Goal: Task Accomplishment & Management: Use online tool/utility

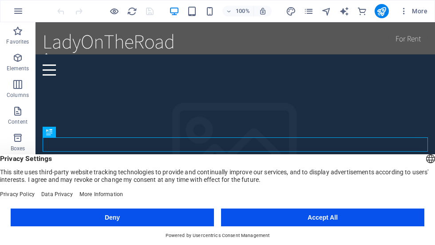
click at [348, 214] on button "Accept All" at bounding box center [322, 217] width 203 height 18
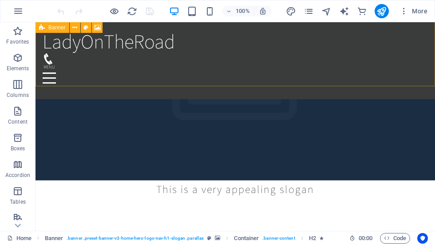
scroll to position [170, 0]
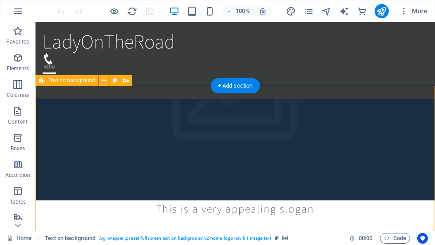
click at [126, 81] on icon at bounding box center [126, 80] width 7 height 9
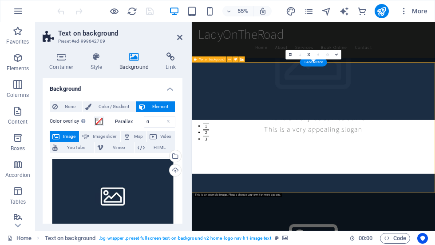
click at [323, 58] on link at bounding box center [327, 54] width 9 height 9
click at [289, 55] on icon at bounding box center [290, 55] width 3 height 4
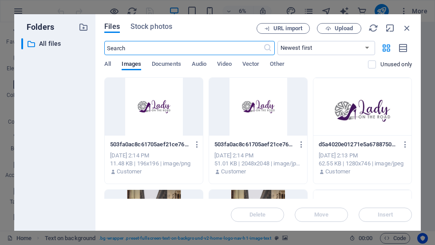
click at [341, 31] on span "Upload" at bounding box center [344, 28] width 18 height 5
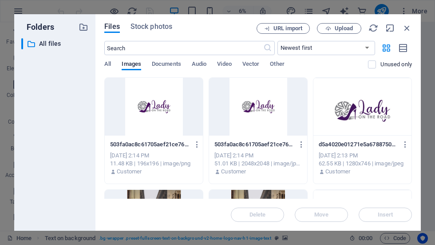
click at [371, 111] on div at bounding box center [362, 107] width 98 height 58
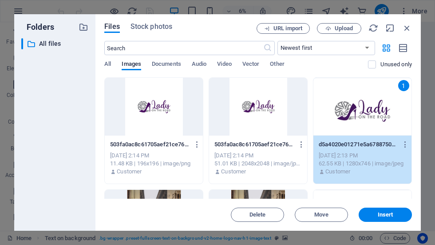
click at [387, 215] on span "Insert" at bounding box center [386, 214] width 16 height 5
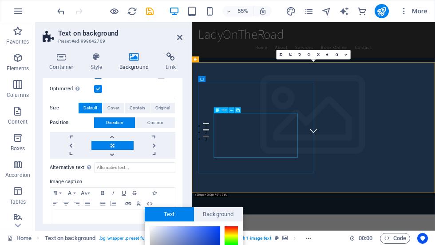
scroll to position [140, 0]
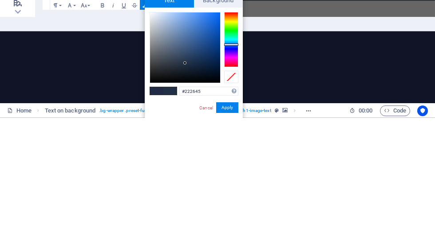
type input "#222445"
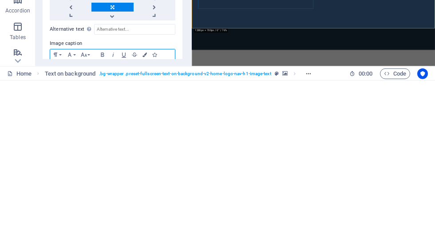
scroll to position [0, 0]
click at [144, 202] on label "Image caption" at bounding box center [113, 207] width 126 height 11
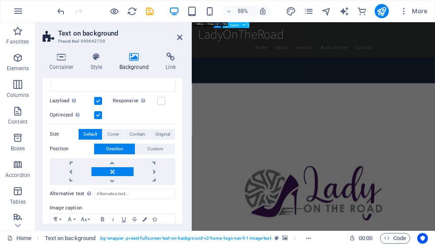
scroll to position [480, 0]
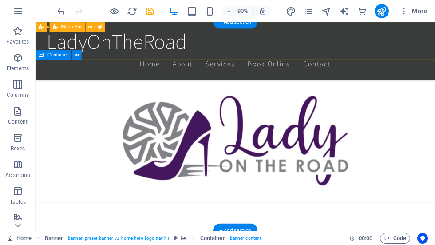
click at [78, 53] on icon at bounding box center [77, 55] width 4 height 8
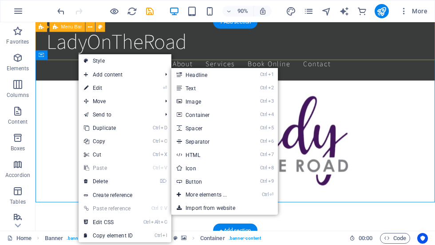
click at [230, 104] on link "Ctrl 3 Image" at bounding box center [207, 101] width 73 height 13
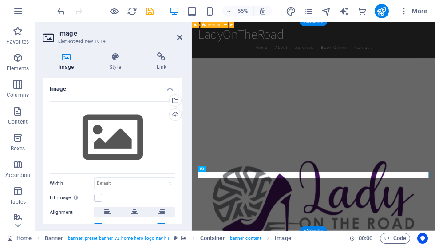
click at [176, 117] on div "Upload" at bounding box center [174, 115] width 13 height 13
click at [176, 118] on div "Upload" at bounding box center [174, 115] width 13 height 13
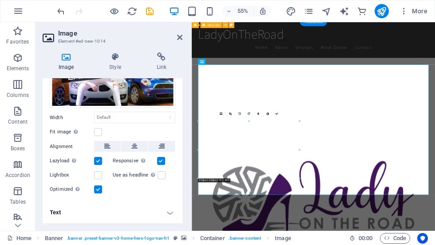
scroll to position [65, 0]
click at [171, 217] on h4 "Text" at bounding box center [113, 212] width 140 height 21
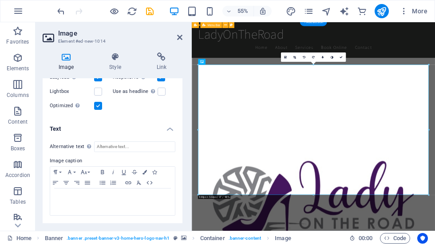
scroll to position [149, 0]
click at [145, 152] on input "Alternative text The alternative text is used by devices that cannot display im…" at bounding box center [134, 147] width 81 height 11
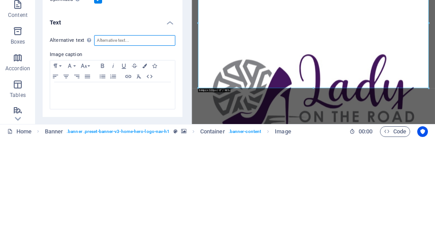
click at [134, 142] on input "Alternative text The alternative text is used by devices that cannot display im…" at bounding box center [134, 147] width 81 height 11
paste input "z(!2a56GZeqH4T"
type input "z(!2a56GZeqH4T"
click at [146, 142] on input "z(!2a56GZeqH4T" at bounding box center [134, 147] width 81 height 11
click at [142, 142] on input "z(!2a56GZeqH4T" at bounding box center [134, 147] width 81 height 11
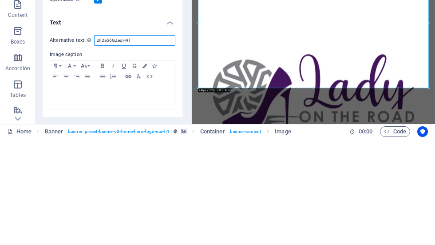
scroll to position [146, 0]
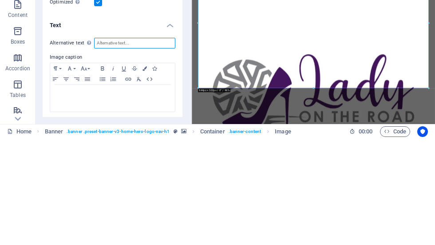
click at [150, 144] on input "Alternative text The alternative text is used by devices that cannot display im…" at bounding box center [134, 149] width 81 height 11
click at [144, 144] on input "Alternative text The alternative text is used by devices that cannot display im…" at bounding box center [134, 149] width 81 height 11
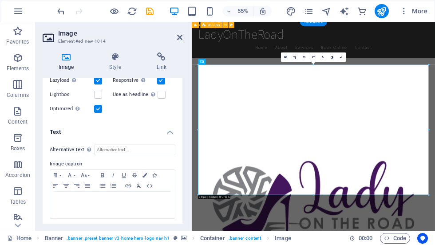
click at [379, 13] on icon "publish" at bounding box center [381, 11] width 10 height 10
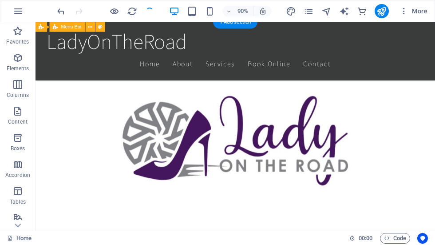
checkbox input "false"
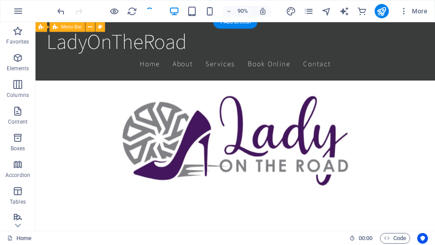
checkbox input "false"
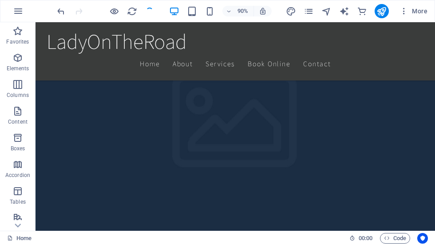
scroll to position [209, 0]
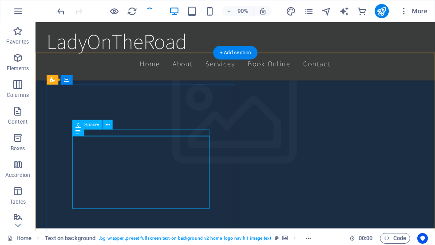
click at [90, 126] on span "Spacer" at bounding box center [91, 124] width 15 height 5
click at [118, 136] on div "Text" at bounding box center [96, 131] width 49 height 10
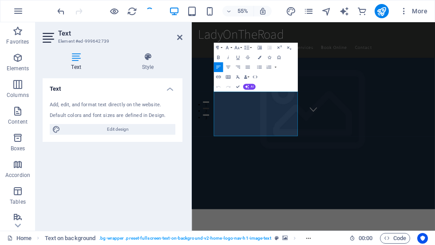
click at [137, 131] on span "Edit design" at bounding box center [118, 129] width 110 height 11
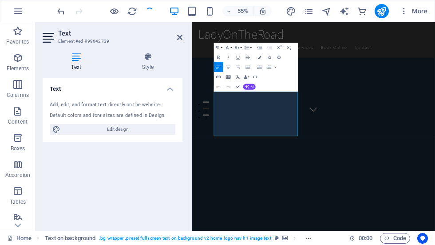
select select "rem"
select select "200"
select select "px"
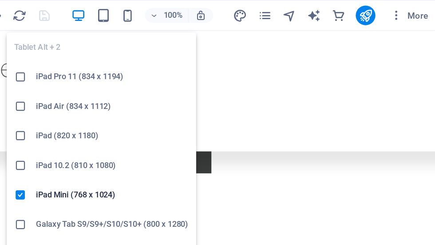
scroll to position [3295, 0]
click at [144, 144] on h6 "iPad Mini (768 x 1024)" at bounding box center [199, 140] width 110 height 11
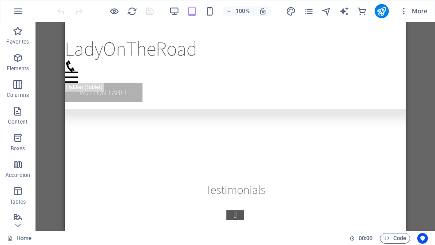
scroll to position [-38, 0]
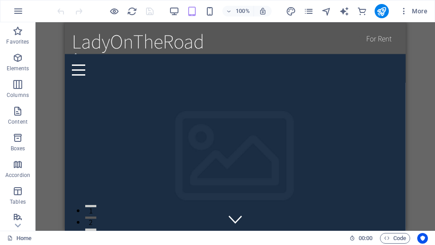
click at [405, 14] on icon "button" at bounding box center [403, 11] width 9 height 9
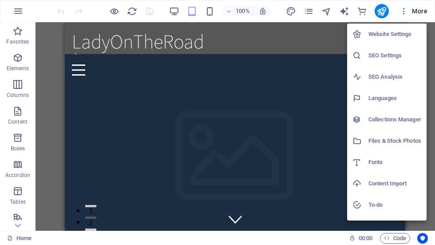
click at [407, 35] on h6 "Website Settings" at bounding box center [394, 34] width 53 height 11
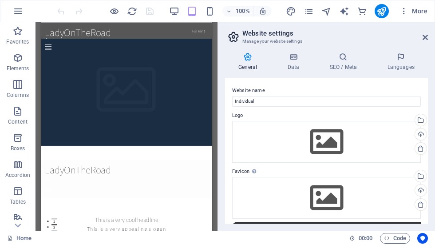
scroll to position [0, 0]
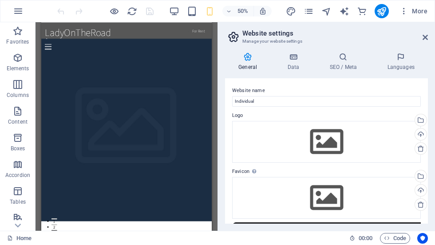
click at [420, 133] on div "Upload" at bounding box center [419, 134] width 13 height 13
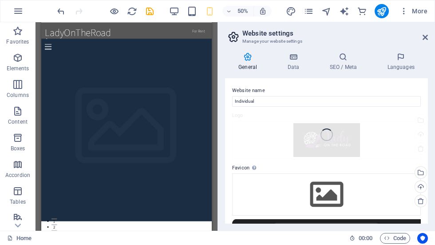
click at [418, 189] on div "Upload" at bounding box center [419, 187] width 13 height 13
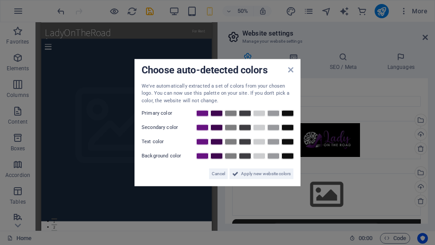
click at [280, 175] on span "Apply new website colors" at bounding box center [266, 173] width 50 height 11
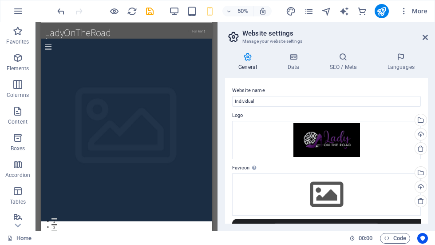
click at [418, 184] on div "Upload" at bounding box center [419, 187] width 13 height 13
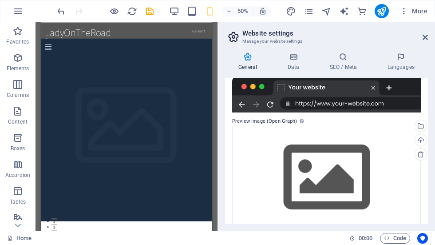
scroll to position [143, 0]
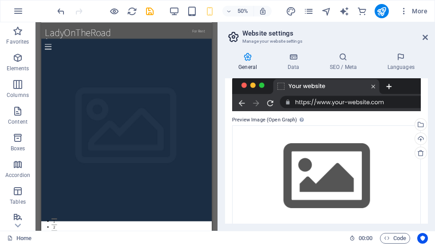
click at [417, 135] on div "Upload" at bounding box center [419, 139] width 13 height 13
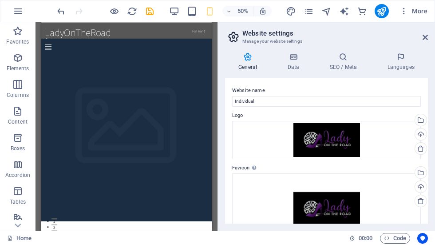
scroll to position [0, 0]
click at [293, 60] on icon at bounding box center [293, 56] width 39 height 9
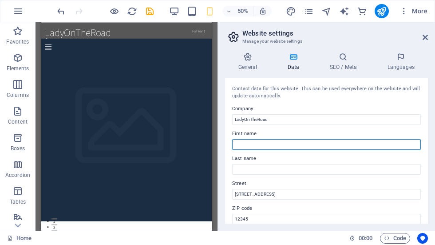
click at [327, 145] on input "First name" at bounding box center [326, 144] width 189 height 11
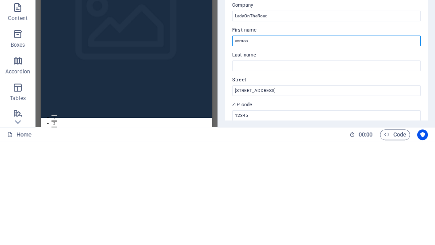
type input "asmaa"
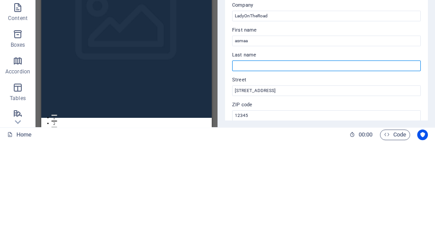
click at [279, 164] on input "Last name" at bounding box center [326, 169] width 189 height 11
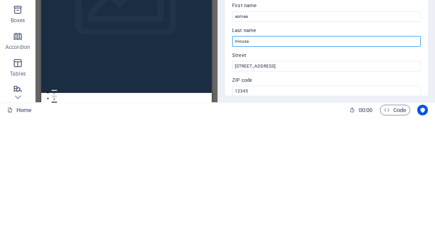
type input "mousa"
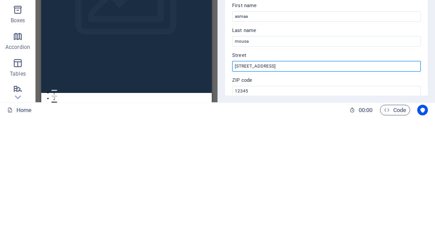
click at [317, 189] on input "[STREET_ADDRESS]" at bounding box center [326, 194] width 189 height 11
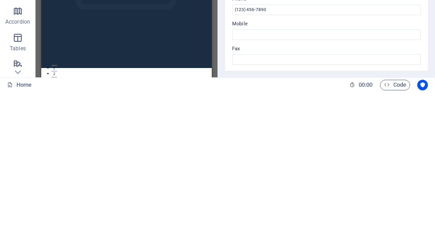
scroll to position [132, 0]
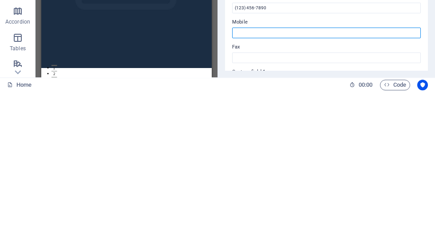
click at [321, 181] on input "Mobile" at bounding box center [326, 186] width 189 height 11
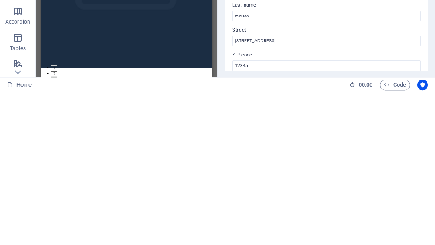
scroll to position [0, 0]
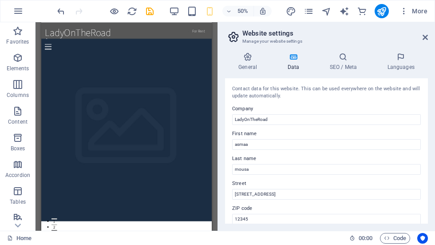
click at [346, 62] on h4 "SEO / Meta" at bounding box center [345, 61] width 58 height 19
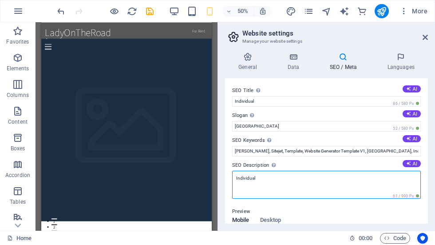
click at [249, 182] on textarea "Individual" at bounding box center [326, 184] width 189 height 28
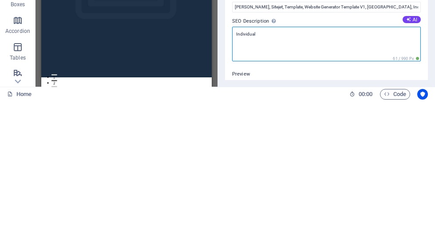
click at [251, 170] on textarea "Individual" at bounding box center [326, 187] width 189 height 35
paste textarea "Lady on the Road: Online Your Trusted Automotive Partner Welcome to Lady on the…"
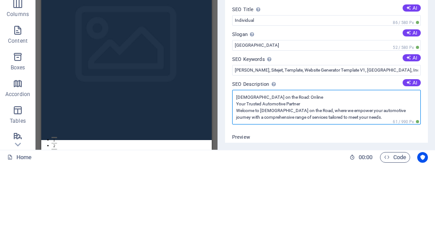
type textarea "Lady on the Road: Online Your Trusted Automotive Partner Welcome to Lady on the…"
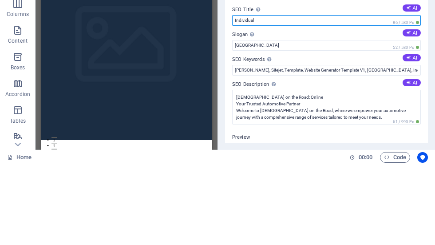
click at [323, 96] on input "Individual" at bounding box center [326, 101] width 189 height 11
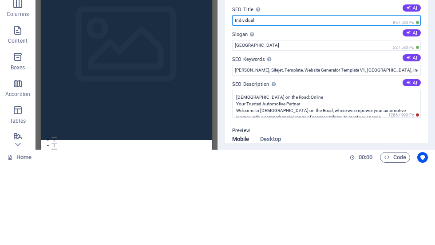
click at [290, 96] on input "Individual" at bounding box center [326, 101] width 189 height 11
click at [293, 96] on input "Individual" at bounding box center [326, 101] width 189 height 11
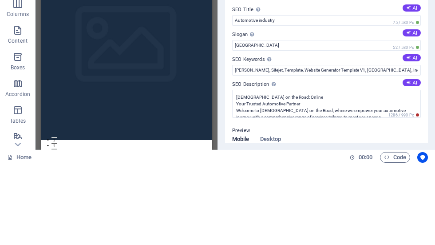
click at [410, 86] on icon at bounding box center [408, 88] width 5 height 5
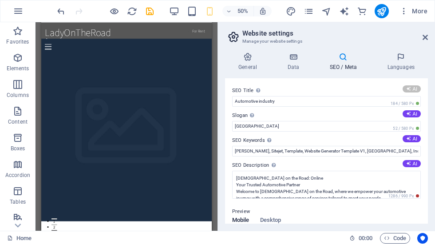
type input "Cool Headlines & Slogans Galore"
click at [409, 113] on icon at bounding box center [408, 113] width 5 height 5
type input "Unleash Your Potential with Innovative Solutions"
click at [411, 136] on button "AI" at bounding box center [412, 138] width 18 height 7
type input "headline, appealing slogan, Berlin, services, pricing, about us"
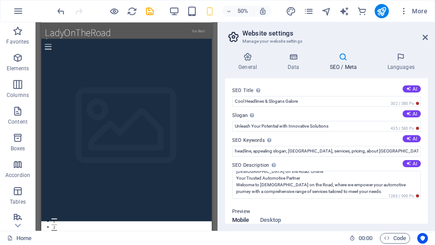
click at [398, 61] on icon at bounding box center [401, 56] width 54 height 9
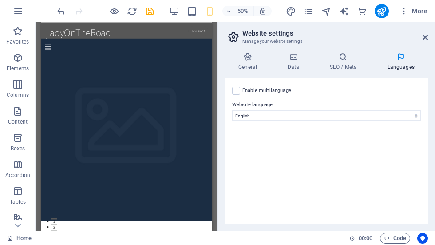
click at [245, 63] on h4 "General" at bounding box center [249, 61] width 49 height 19
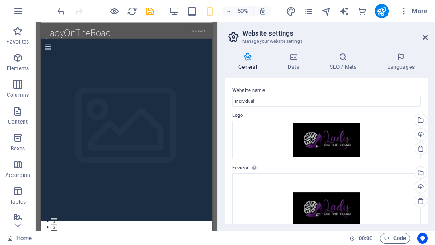
click at [382, 12] on icon "publish" at bounding box center [381, 11] width 10 height 10
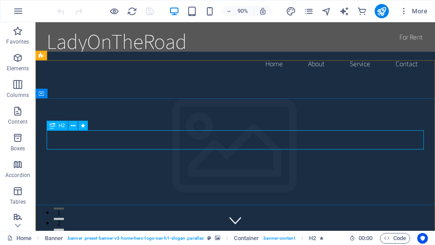
click at [59, 129] on div "H2" at bounding box center [57, 125] width 21 height 10
click at [76, 94] on icon at bounding box center [77, 93] width 4 height 8
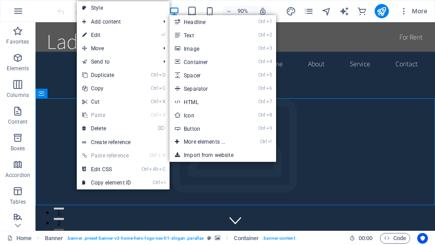
click at [214, 27] on link "Ctrl 1 Headline" at bounding box center [206, 21] width 73 height 13
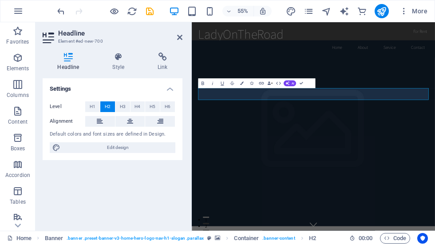
click at [132, 124] on icon at bounding box center [130, 121] width 6 height 11
click at [113, 134] on div "Default colors and font sizes are defined in Design." at bounding box center [113, 134] width 126 height 8
click at [125, 65] on h4 "Style" at bounding box center [120, 61] width 45 height 19
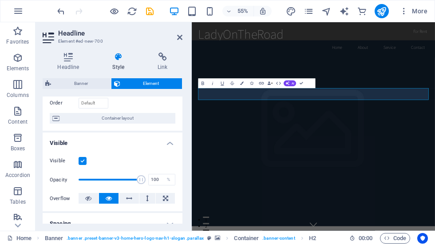
scroll to position [59, 0]
click at [166, 63] on h4 "Link" at bounding box center [162, 61] width 39 height 19
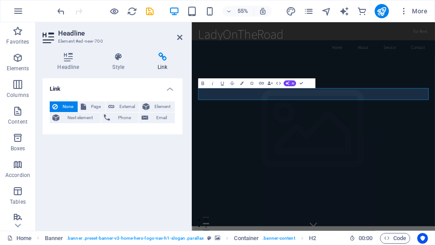
click at [126, 104] on span "External" at bounding box center [127, 106] width 20 height 11
select select "blank"
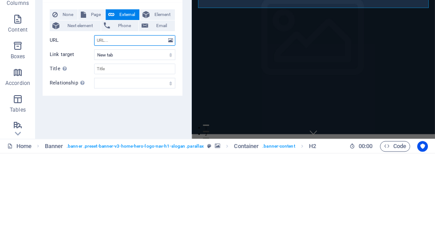
scroll to position [0, 0]
click at [94, 101] on span "Page" at bounding box center [96, 106] width 14 height 11
select select
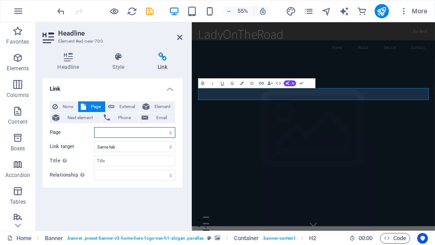
select select "0"
click at [68, 64] on h4 "Headline" at bounding box center [70, 61] width 55 height 19
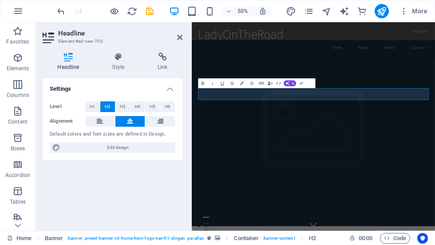
click at [123, 62] on h4 "Style" at bounding box center [120, 61] width 45 height 19
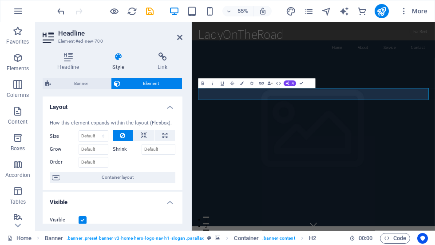
click at [73, 66] on h4 "Headline" at bounding box center [70, 61] width 55 height 19
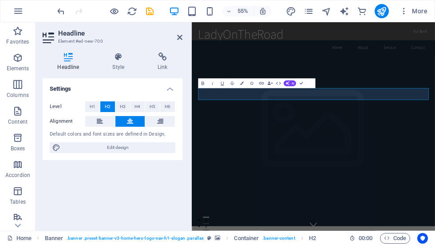
click at [133, 147] on span "Edit design" at bounding box center [118, 147] width 110 height 11
select select "rem"
select select "200"
select select "px"
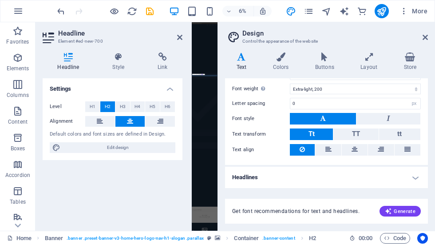
scroll to position [92, 0]
click at [411, 178] on h4 "Headlines" at bounding box center [326, 177] width 203 height 21
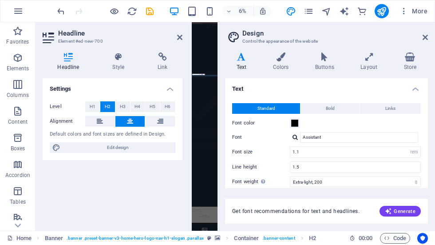
scroll to position [0, 0]
click at [419, 203] on div "Get font recommendations for text and headlines. Generate" at bounding box center [326, 210] width 203 height 25
click at [407, 206] on button "Generate" at bounding box center [399, 210] width 41 height 11
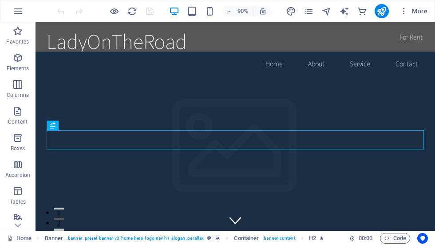
click at [423, 11] on span "More" at bounding box center [413, 11] width 28 height 9
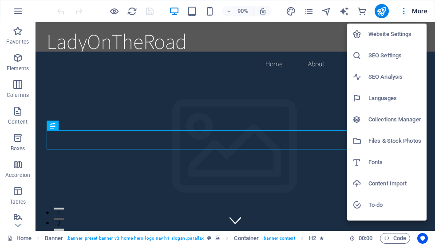
click at [411, 35] on h6 "Website Settings" at bounding box center [394, 34] width 53 height 11
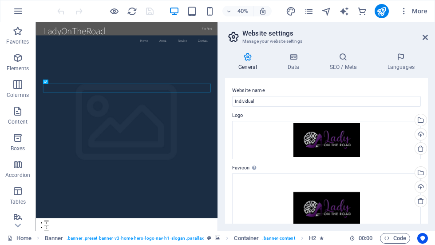
click at [295, 64] on h4 "Data" at bounding box center [295, 61] width 42 height 19
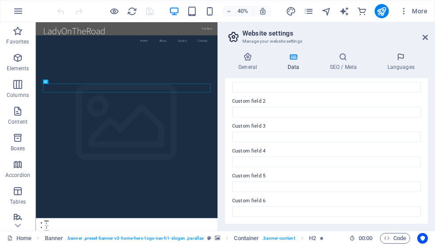
scroll to position [280, 0]
click at [347, 66] on h4 "SEO / Meta" at bounding box center [345, 61] width 58 height 19
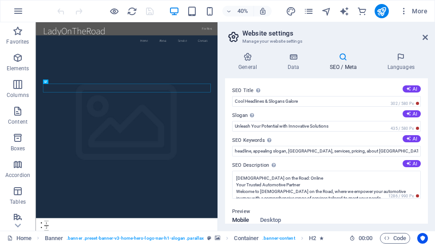
click at [399, 65] on h4 "Languages" at bounding box center [401, 61] width 54 height 19
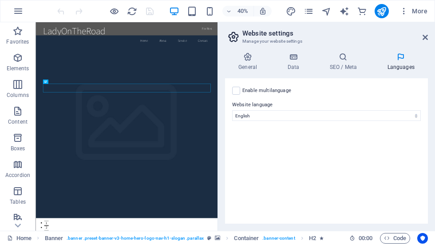
click at [250, 64] on h4 "General" at bounding box center [249, 61] width 49 height 19
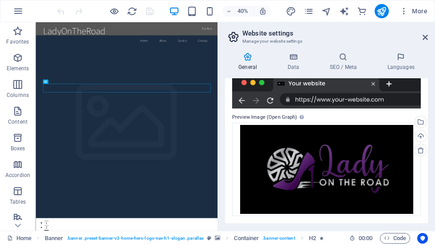
scroll to position [174, 0]
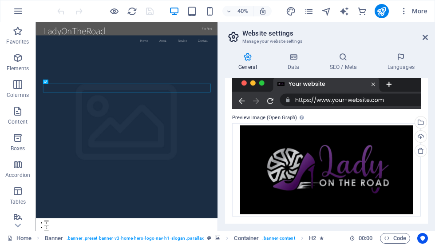
click at [426, 39] on icon at bounding box center [424, 37] width 5 height 7
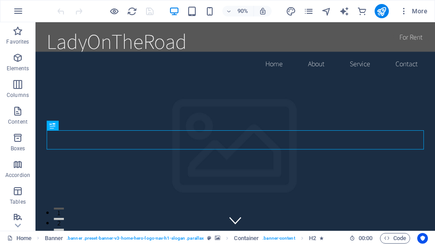
click at [404, 13] on icon "button" at bounding box center [403, 11] width 9 height 9
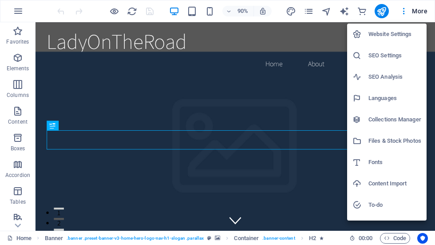
click at [405, 121] on h6 "Collections Manager" at bounding box center [394, 119] width 53 height 11
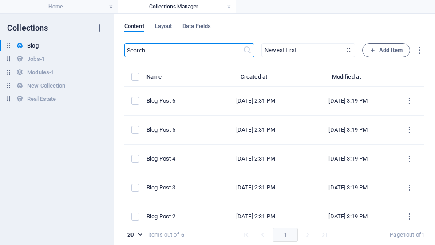
scroll to position [0, 0]
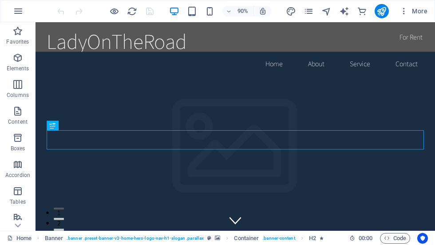
click at [347, 16] on icon "text_generator" at bounding box center [344, 11] width 10 height 10
select select "English"
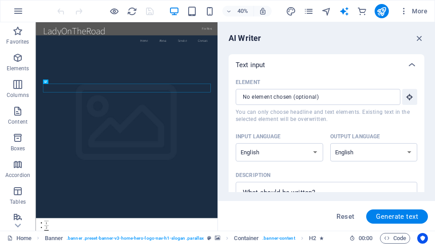
click at [411, 96] on icon "button" at bounding box center [410, 97] width 8 height 8
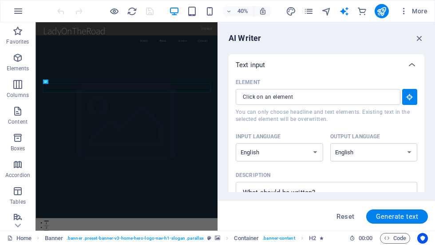
click at [413, 97] on icon "button" at bounding box center [410, 97] width 8 height 8
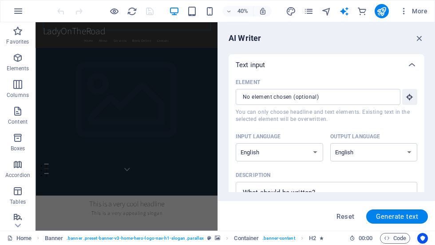
scroll to position [-39, 0]
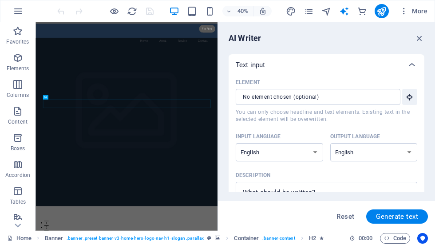
click at [418, 41] on icon "button" at bounding box center [419, 38] width 10 height 10
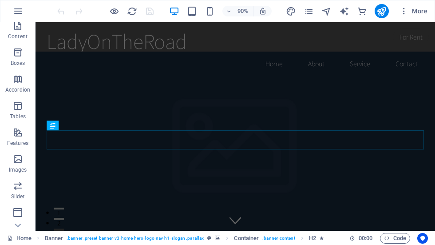
scroll to position [86, 0]
click at [14, 164] on span "Images" at bounding box center [18, 163] width 36 height 21
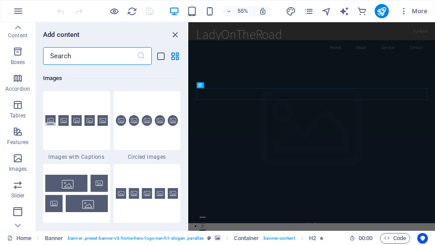
scroll to position [4500, 0]
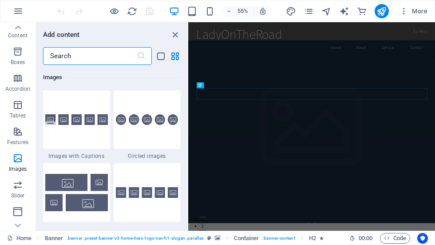
click at [162, 57] on icon "list-view" at bounding box center [161, 56] width 10 height 10
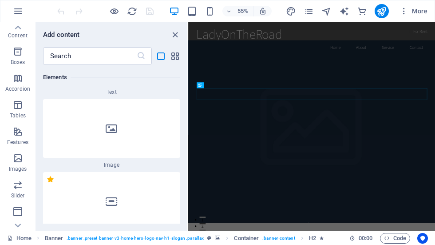
scroll to position [303, 0]
click at [111, 147] on div at bounding box center [111, 129] width 137 height 59
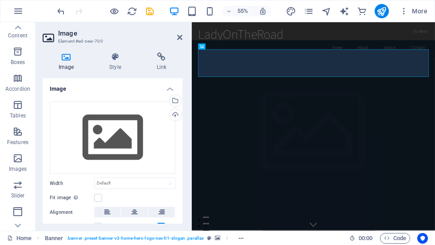
click at [173, 115] on div "Upload" at bounding box center [174, 115] width 13 height 13
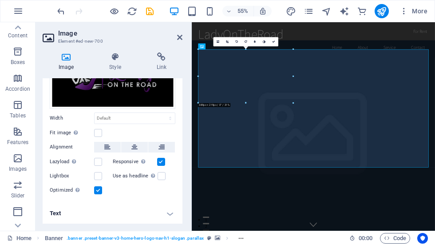
scroll to position [59, 0]
click at [169, 214] on h4 "Text" at bounding box center [113, 212] width 140 height 21
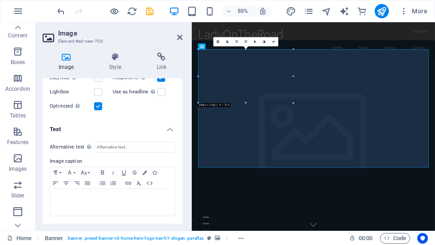
scroll to position [142, 0]
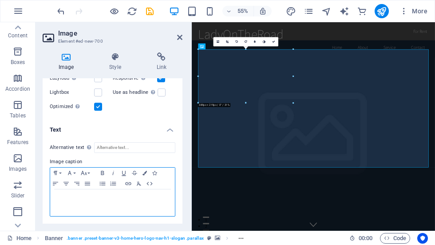
click at [115, 202] on div at bounding box center [112, 202] width 125 height 27
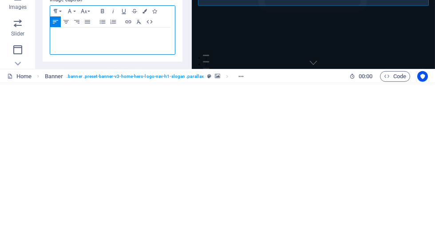
click at [106, 189] on div at bounding box center [112, 202] width 125 height 27
click at [122, 189] on div at bounding box center [112, 202] width 125 height 27
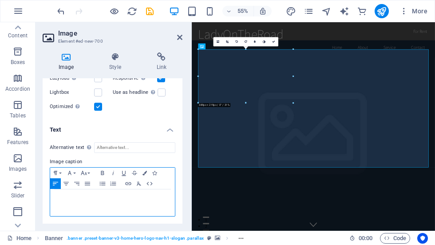
click at [101, 199] on p at bounding box center [113, 197] width 116 height 8
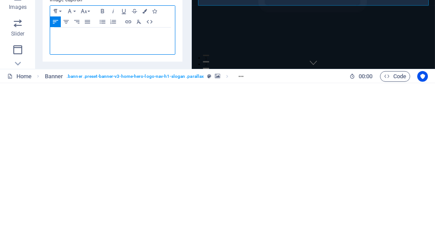
click at [72, 189] on div at bounding box center [112, 202] width 125 height 27
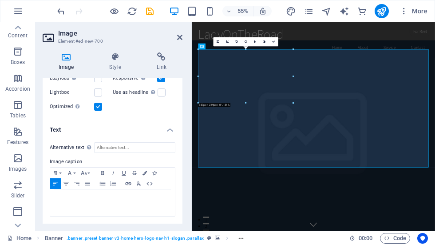
click at [182, 38] on icon at bounding box center [179, 37] width 5 height 7
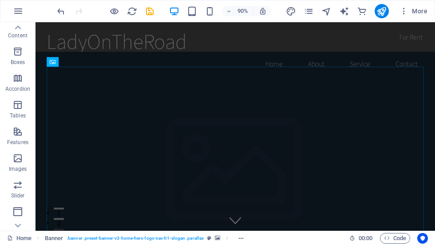
click at [379, 9] on icon "publish" at bounding box center [381, 11] width 10 height 10
checkbox input "false"
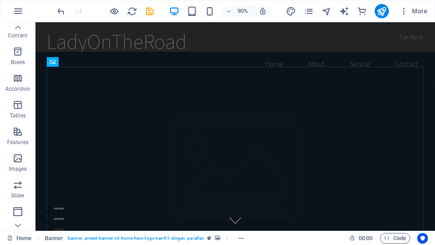
checkbox input "false"
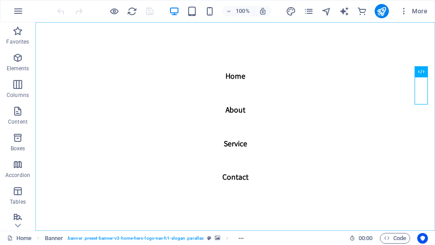
click at [239, 110] on nav "Home About Service Contact" at bounding box center [235, 126] width 399 height 208
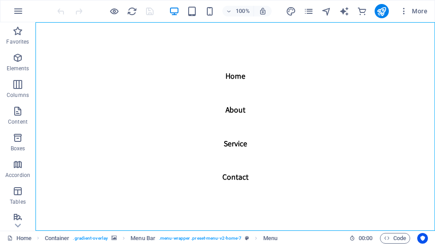
click at [234, 108] on nav "Home About Service Contact" at bounding box center [235, 126] width 399 height 208
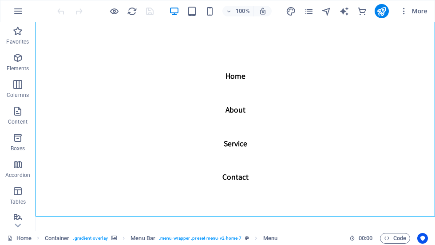
scroll to position [16, 0]
click at [237, 108] on nav "Home About Service Contact" at bounding box center [235, 126] width 399 height 208
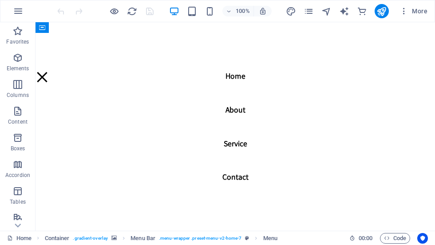
scroll to position [2331, 0]
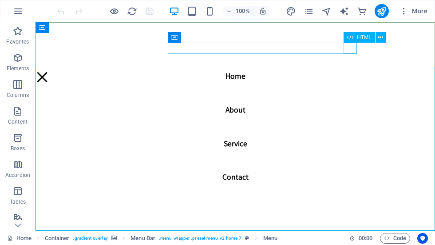
click at [49, 71] on div "Menu" at bounding box center [42, 76] width 13 height 11
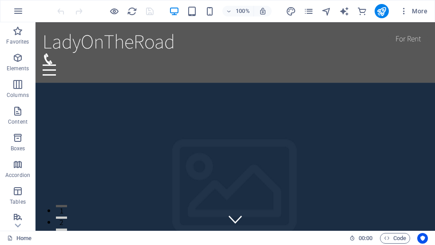
scroll to position [-30, 0]
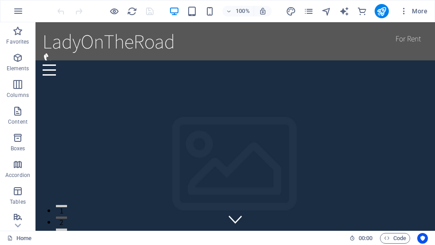
click at [306, 11] on icon "pages" at bounding box center [309, 11] width 10 height 10
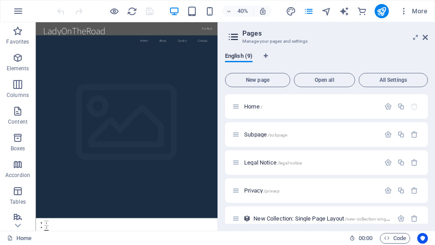
scroll to position [0, 0]
click at [431, 34] on aside "Pages Manage your pages and settings English (9) New page Open all All Settings…" at bounding box center [325, 126] width 217 height 208
click at [423, 36] on icon at bounding box center [424, 37] width 5 height 7
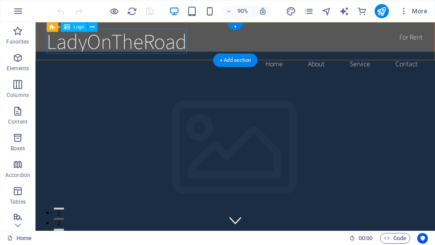
click at [180, 44] on div "LadyOnTheRoad" at bounding box center [257, 43] width 419 height 28
click at [74, 27] on span "Logo" at bounding box center [79, 26] width 11 height 5
click at [90, 29] on button at bounding box center [93, 27] width 10 height 10
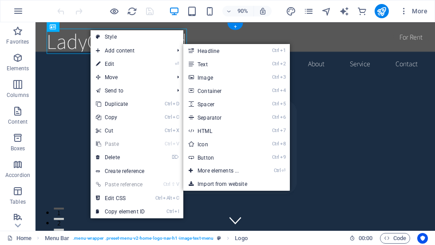
click at [249, 82] on link "Ctrl 3 Image" at bounding box center [219, 77] width 73 height 13
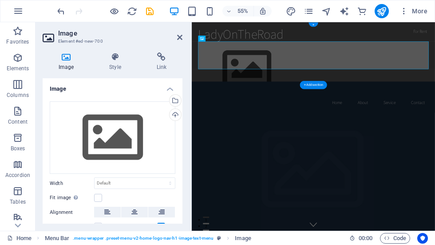
click at [174, 117] on div "Upload" at bounding box center [174, 115] width 13 height 13
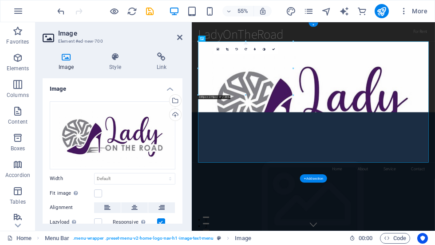
click at [383, 12] on icon "publish" at bounding box center [381, 11] width 10 height 10
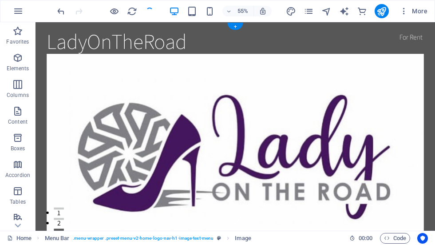
checkbox input "false"
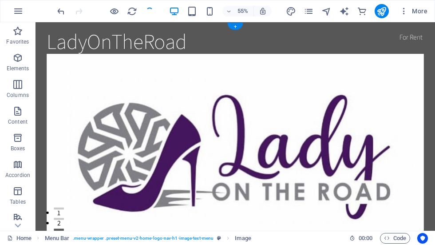
checkbox input "false"
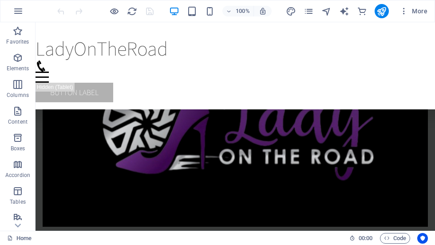
scroll to position [1602, 0]
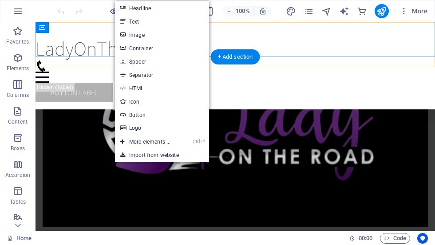
click at [163, 32] on link "Image" at bounding box center [162, 34] width 94 height 13
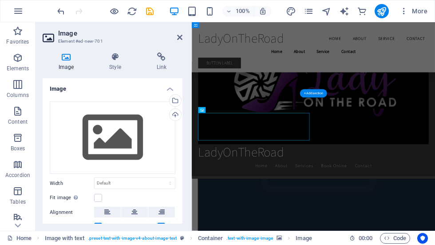
scroll to position [2054, 0]
click at [178, 114] on div "Upload" at bounding box center [174, 115] width 13 height 13
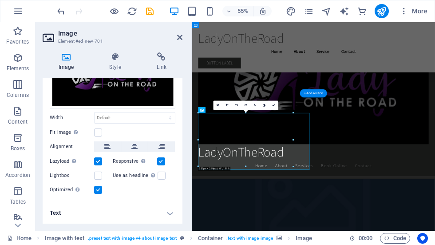
scroll to position [59, 0]
click at [381, 10] on icon "publish" at bounding box center [381, 11] width 10 height 10
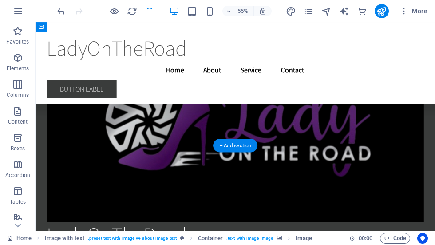
checkbox input "false"
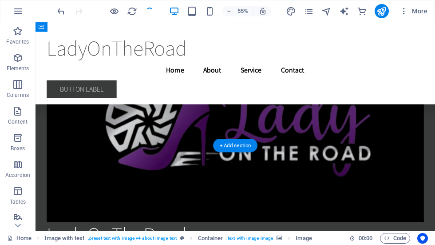
checkbox input "false"
